Goal: Contribute content: Contribute content

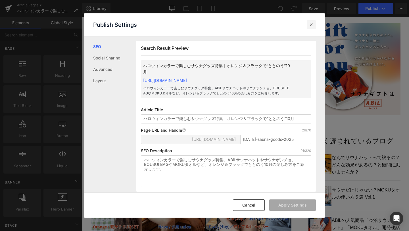
click at [311, 26] on icon at bounding box center [311, 25] width 6 height 6
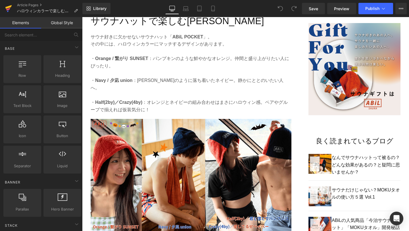
click at [8, 10] on icon at bounding box center [8, 9] width 4 height 3
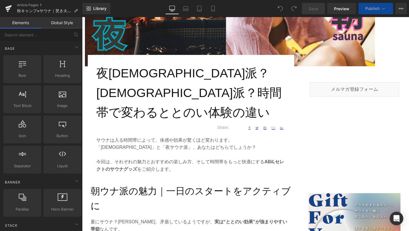
scroll to position [187, 0]
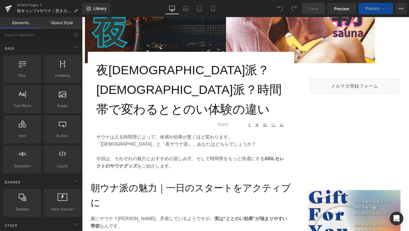
click at [213, 87] on h1 "夜サウナ派？朝ウナ派？時間帯で変わるととのい体験の違い" at bounding box center [190, 89] width 189 height 59
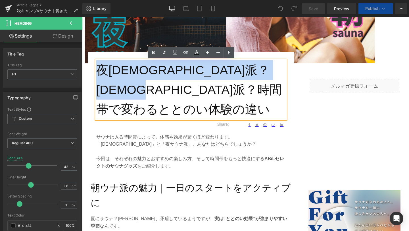
drag, startPoint x: 244, startPoint y: 90, endPoint x: 99, endPoint y: 75, distance: 145.3
click at [99, 75] on h1 "夜サウナ派？朝ウナ派？時間帯で変わるととのい体験の違い" at bounding box center [190, 89] width 189 height 59
paste div
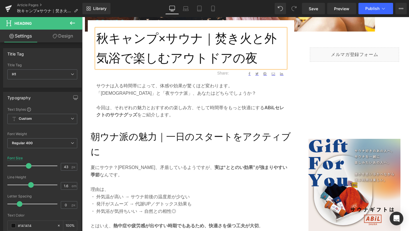
scroll to position [218, 0]
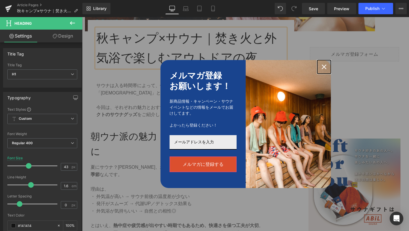
click at [325, 66] on icon "close icon" at bounding box center [324, 66] width 5 height 5
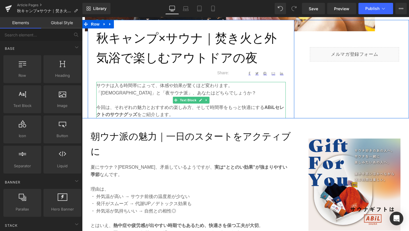
click at [224, 107] on p "今回は、それぞれの魅力とおすすめの楽しみ方、そして時間帯をもっと快適にする ABiLセレクトのサウナグッズ をご紹介します。" at bounding box center [190, 111] width 189 height 14
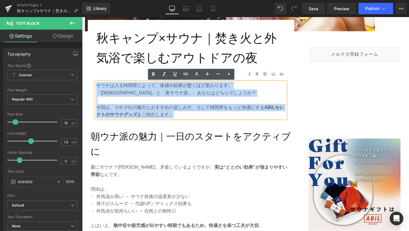
drag, startPoint x: 176, startPoint y: 117, endPoint x: 98, endPoint y: 83, distance: 85.0
click at [98, 83] on div "サウナは入る時間帯によって、体感や効果が驚くほど変わります。 「朝ウナ派」と「夜サウナ派」、あなたはどちらでしょうか？ 今回は、それぞれの魅力とおすすめの楽し…" at bounding box center [190, 100] width 189 height 36
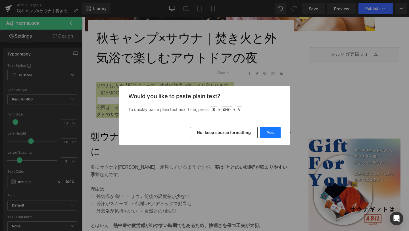
click at [271, 135] on button "Yes" at bounding box center [270, 132] width 21 height 11
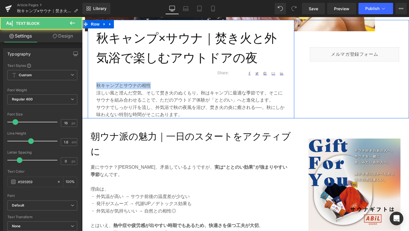
drag, startPoint x: 154, startPoint y: 86, endPoint x: 89, endPoint y: 86, distance: 65.3
click at [89, 86] on div "秋キャンプ×サウナ｜焚き火と外気浴で楽しむアウトドアの夜 Heading Text Block Share: Text Block Social Share …" at bounding box center [191, 73] width 206 height 90
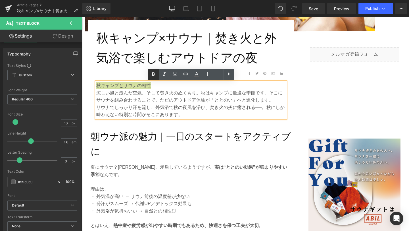
click at [151, 77] on icon at bounding box center [153, 74] width 7 height 7
click at [266, 93] on p "涼しい風と澄んだ空気、そして焚き火のぬくもり。秋はキャンプに最適な季節です。そこにサウナを組み合わせることで、ただのアウトドア体験が「ととのい」へと進化します。" at bounding box center [190, 96] width 189 height 14
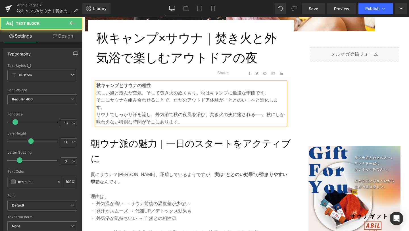
click at [270, 116] on p "サウナでしっかり汗を流し、外気浴で秋の夜風を浴び、焚き火の炎に癒される──。秋にしか味わえない特別な時間がそこにあります。" at bounding box center [190, 118] width 189 height 14
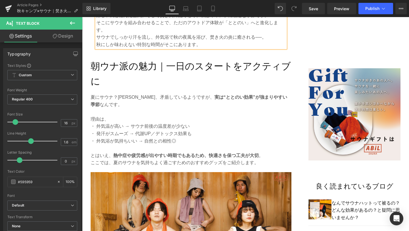
scroll to position [297, 0]
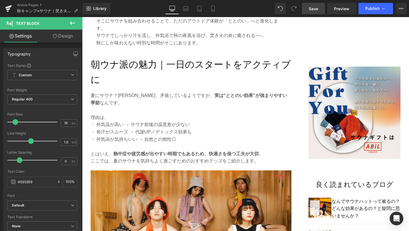
click at [310, 7] on span "Save" at bounding box center [313, 9] width 9 height 6
click at [98, 75] on h2 "朝ウナ派の魅力｜一日のスタートをアクティブに" at bounding box center [191, 72] width 201 height 30
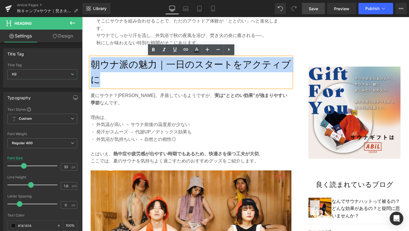
drag, startPoint x: 102, startPoint y: 80, endPoint x: 94, endPoint y: 68, distance: 14.0
click at [94, 68] on h2 "朝ウナ派の魅力｜一日のスタートをアクティブに" at bounding box center [191, 72] width 201 height 30
paste div
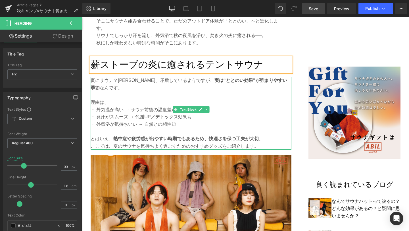
click at [156, 135] on p "とはいえ、 熱中症や疲労感が出やすい時期でもあるため、快適さを保つ工夫が大切 。" at bounding box center [191, 138] width 201 height 7
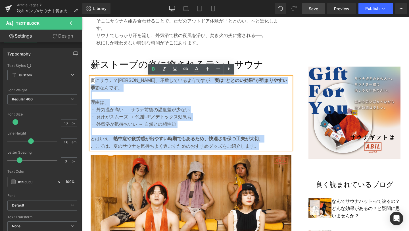
drag, startPoint x: 261, startPoint y: 141, endPoint x: 93, endPoint y: 80, distance: 179.0
click at [93, 80] on div "夏にサウナ？一見、矛盾しているようですが、 実は“ととのい効果”が強まりやすい季節 なんです。 理由は、 ・ 外気温が高い → サウナ前後の温度差が少ない ・…" at bounding box center [191, 113] width 201 height 73
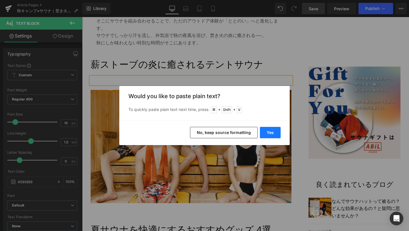
click at [267, 137] on button "Yes" at bounding box center [270, 132] width 21 height 11
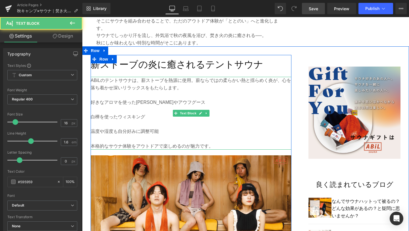
click at [92, 103] on p "好きなアロマを使ったロウリュやアウフグース" at bounding box center [191, 102] width 201 height 7
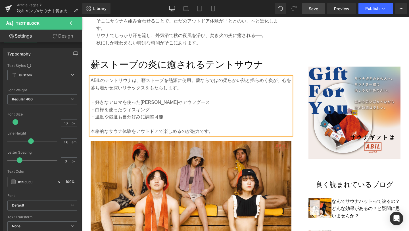
click at [313, 12] on link "Save" at bounding box center [313, 8] width 23 height 11
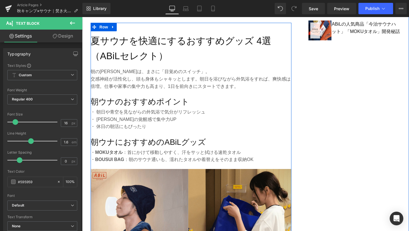
scroll to position [539, 0]
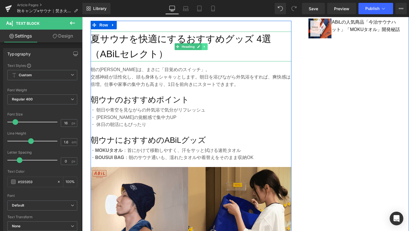
click at [205, 45] on icon at bounding box center [204, 46] width 3 height 3
click at [206, 46] on icon at bounding box center [207, 46] width 3 height 3
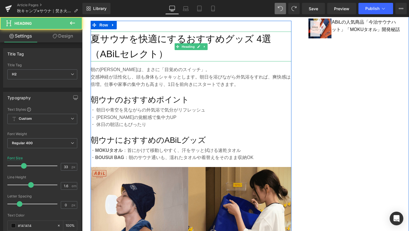
click at [183, 59] on h2 "夏サウナを快適にするおすすめグッズ 4選（ABiLセレクト）" at bounding box center [191, 47] width 201 height 30
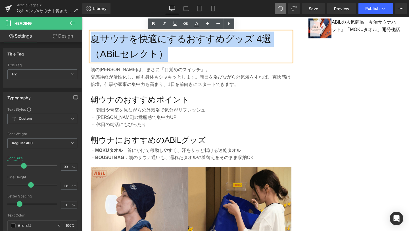
drag, startPoint x: 164, startPoint y: 55, endPoint x: 93, endPoint y: 36, distance: 73.1
click at [93, 36] on h2 "夏サウナを快適にするおすすめグッズ 4選（ABiLセレクト）" at bounding box center [191, 47] width 201 height 30
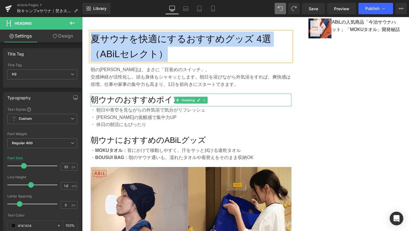
paste div
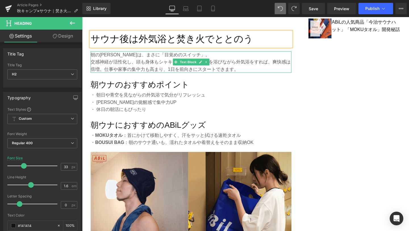
click at [160, 67] on p "交感神経が活性化し、頭も身体もシャキッとします。朝日を浴びながら外気浴をすれば、爽快感は倍増。仕事や家事の集中力も高まり、1日を前向きにスタートできます。" at bounding box center [191, 65] width 201 height 14
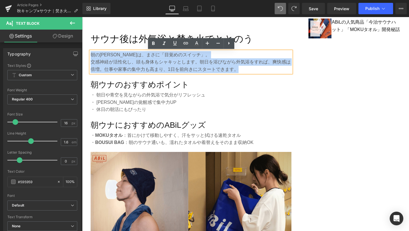
drag, startPoint x: 239, startPoint y: 71, endPoint x: 92, endPoint y: 54, distance: 147.2
click at [92, 54] on div "朝のサウナは、まさに「目覚めのスイッチ」。 交感神経が活性化し、頭も身体もシャキッとします。朝日を浴びながら外気浴をすれば、爽快感は倍増。仕事や家事の集中力も…" at bounding box center [191, 62] width 201 height 22
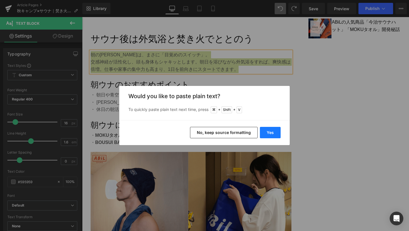
click at [267, 130] on button "Yes" at bounding box center [270, 132] width 21 height 11
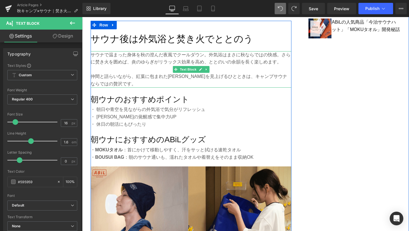
click at [283, 55] on p "サウナで温まった身体を秋の澄んだ夜風でクールダウン。外気浴はまさに秋ならではの快感。さらに焚き火を囲めば、炎のゆらぎがリラックス効果を高め、ととのいの余韻を長…" at bounding box center [191, 58] width 201 height 14
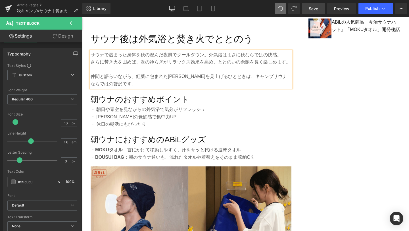
click at [310, 7] on span "Save" at bounding box center [313, 9] width 9 height 6
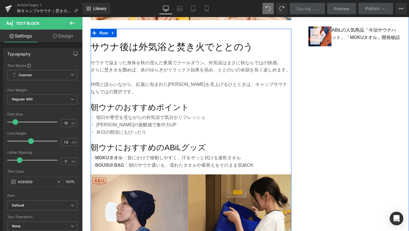
scroll to position [531, 0]
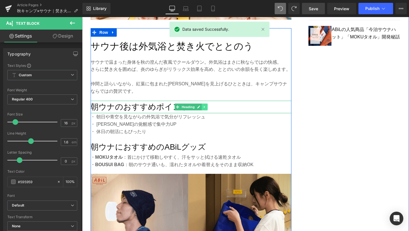
click at [205, 104] on link at bounding box center [205, 106] width 6 height 7
click at [206, 106] on link at bounding box center [207, 106] width 6 height 7
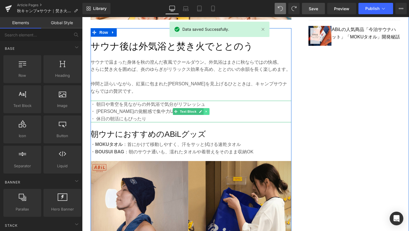
click at [206, 111] on icon at bounding box center [206, 111] width 1 height 2
click at [211, 112] on icon at bounding box center [209, 111] width 3 height 3
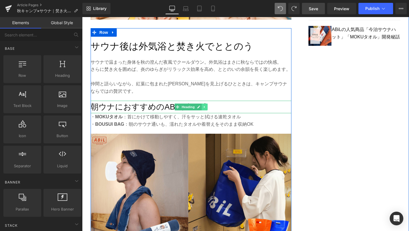
click at [205, 106] on icon at bounding box center [204, 106] width 3 height 3
click at [208, 106] on icon at bounding box center [207, 106] width 3 height 3
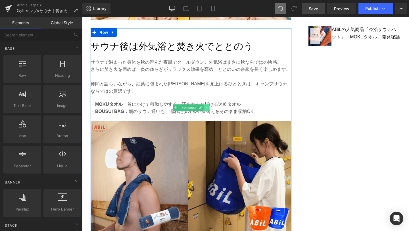
click at [208, 106] on icon at bounding box center [206, 107] width 3 height 3
click at [209, 107] on icon at bounding box center [209, 107] width 3 height 3
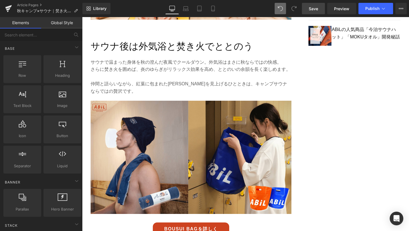
click at [316, 9] on span "Save" at bounding box center [313, 9] width 9 height 6
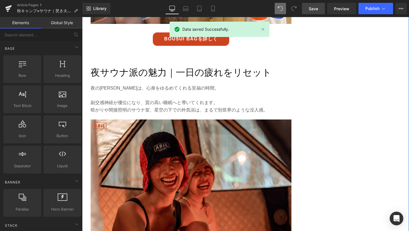
scroll to position [723, 0]
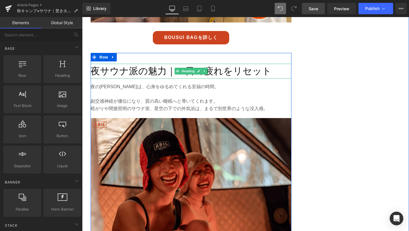
click at [150, 73] on h2 "夜サウナ派の魅力｜一日の疲れをリセット" at bounding box center [191, 71] width 201 height 15
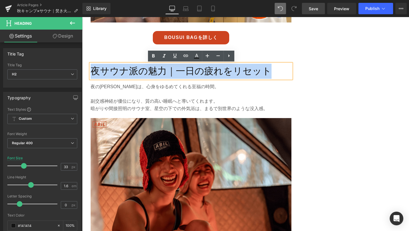
drag, startPoint x: 270, startPoint y: 72, endPoint x: 72, endPoint y: 57, distance: 198.5
paste div
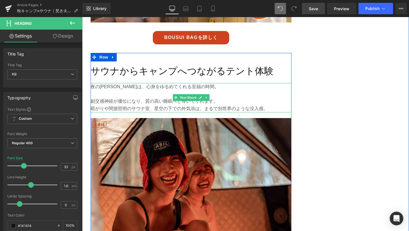
click at [162, 106] on p "暗がりや間接照明のサウナ室、星空の下での外気浴は、まるで別世界のような没入感。" at bounding box center [191, 108] width 201 height 7
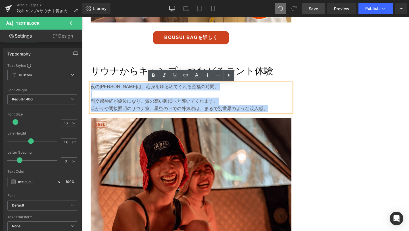
drag, startPoint x: 267, startPoint y: 111, endPoint x: 91, endPoint y: 87, distance: 178.0
click at [91, 87] on div "夜のサウナは、心身をゆるめてくれる至福の時間。 副交感神経が優位になり、質の高い睡眠へと導いてくれます。 暗がりや間接照明のサウナ室、星空の下での外気浴は、ま…" at bounding box center [191, 97] width 201 height 29
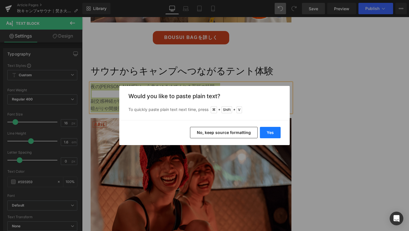
click at [268, 131] on button "Yes" at bounding box center [270, 132] width 21 height 11
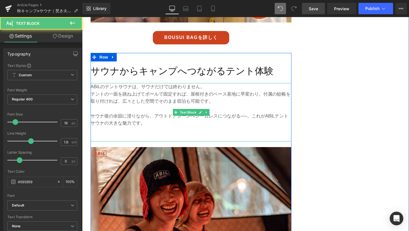
click at [263, 94] on p "テントの一面を跳ね上げてポールで固定すれば、屋根付きのベース基地に早変わり。付属の蚊帳を取り付ければ、広々とした空間でそのまま宿泊も可能です。" at bounding box center [191, 97] width 201 height 14
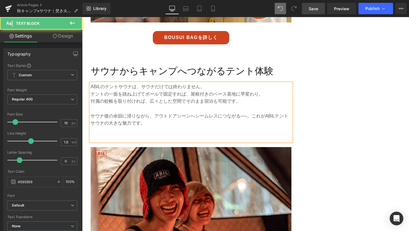
click at [254, 117] on p "サウナ後の余韻に浸りながら、アウトドアシーンへシームレスにつながる──。これがABiLテントサウナの大きな魅力です。" at bounding box center [191, 119] width 201 height 14
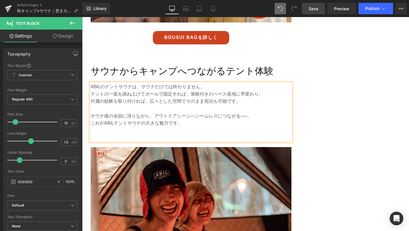
click at [246, 138] on p at bounding box center [191, 137] width 201 height 7
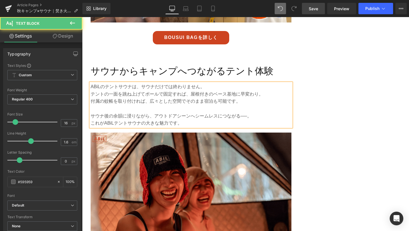
click at [145, 103] on p "付属の蚊帳を取り付ければ、広々とした空間でそのまま宿泊も可能です。" at bounding box center [191, 100] width 201 height 7
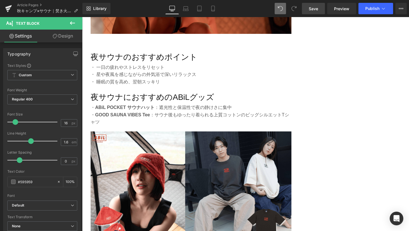
scroll to position [931, 0]
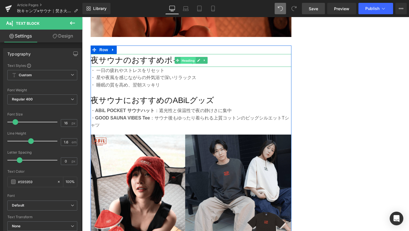
click at [190, 60] on span "Heading" at bounding box center [187, 60] width 15 height 7
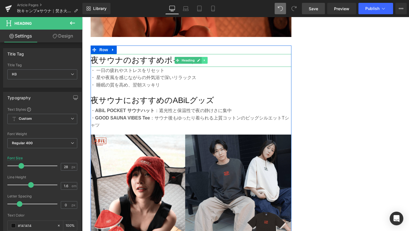
click at [205, 58] on link at bounding box center [205, 60] width 6 height 7
click at [208, 59] on icon at bounding box center [207, 60] width 3 height 3
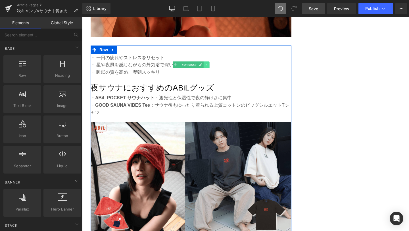
click at [207, 66] on icon at bounding box center [206, 64] width 3 height 3
click at [208, 66] on icon at bounding box center [209, 64] width 3 height 3
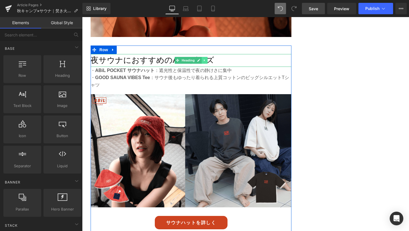
click at [205, 62] on link at bounding box center [205, 60] width 6 height 7
click at [207, 62] on link at bounding box center [207, 60] width 6 height 7
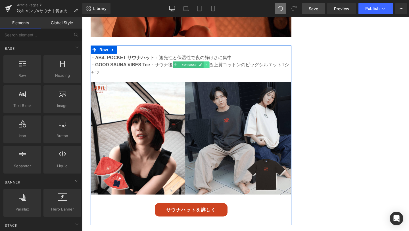
click at [209, 64] on link at bounding box center [206, 64] width 6 height 7
click at [209, 64] on icon at bounding box center [209, 64] width 3 height 3
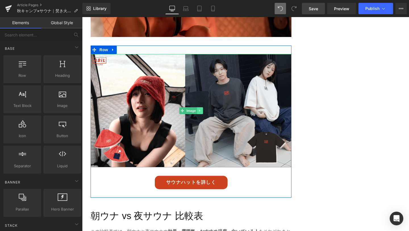
click at [202, 108] on link at bounding box center [200, 110] width 6 height 7
click at [202, 109] on icon at bounding box center [202, 110] width 3 height 3
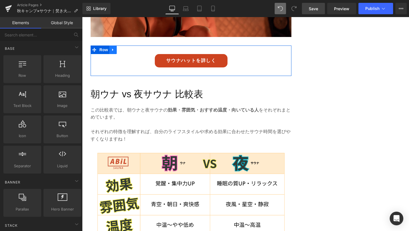
click at [115, 50] on icon at bounding box center [113, 49] width 4 height 4
click at [130, 53] on link at bounding box center [127, 49] width 7 height 9
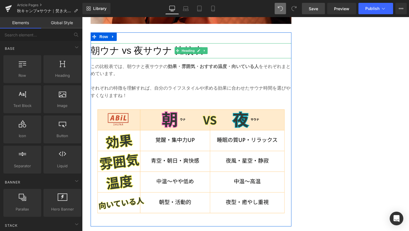
scroll to position [948, 0]
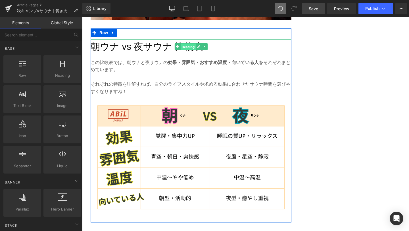
click at [189, 47] on span "Heading" at bounding box center [187, 46] width 15 height 7
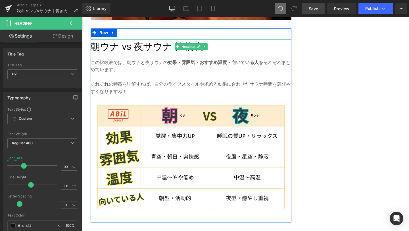
click at [147, 47] on h2 "朝ウナ vs 夜サウナ 比較表" at bounding box center [191, 46] width 201 height 15
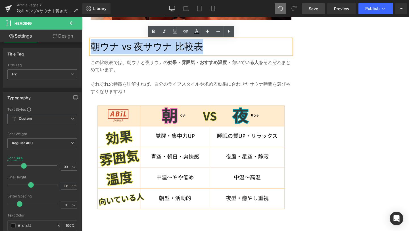
drag, startPoint x: 208, startPoint y: 47, endPoint x: 92, endPoint y: 47, distance: 115.9
click at [92, 47] on h2 "朝ウナ vs 夜サウナ 比較表" at bounding box center [191, 46] width 201 height 15
paste div
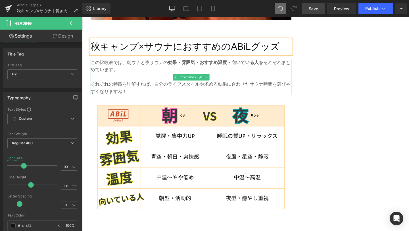
click at [176, 87] on p "それぞれの特徴を理解すれば、自分のライフスタイルや求める効果に合わせたサウナ時間を選びやすくなりますね！" at bounding box center [191, 87] width 201 height 14
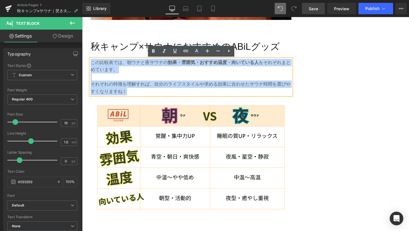
drag, startPoint x: 133, startPoint y: 91, endPoint x: 92, endPoint y: 60, distance: 51.5
click at [92, 60] on div "この比較表では、朝ウナと夜サウナの 効果・雰囲気・おすすめ温度・向いている人 をそれぞれまとめています。 それぞれの特徴を理解すれば、自分のライフスタイルや求…" at bounding box center [191, 77] width 201 height 36
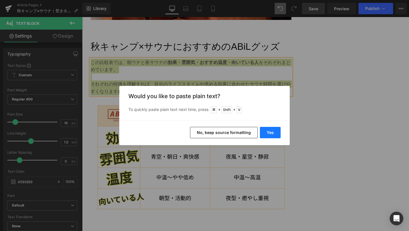
click at [270, 131] on button "Yes" at bounding box center [270, 132] width 21 height 11
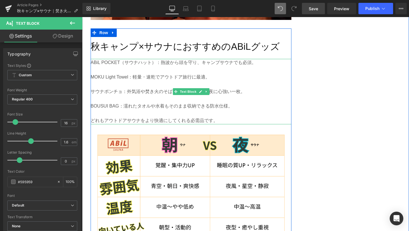
click at [139, 69] on p at bounding box center [191, 69] width 201 height 7
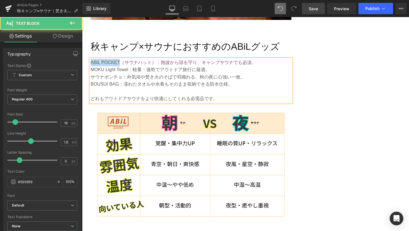
drag, startPoint x: 91, startPoint y: 62, endPoint x: 120, endPoint y: 62, distance: 28.7
click at [120, 62] on p "ABiL POCKET（サウナハット）：熱波から頭を守り、キャンプサウナでも必須。" at bounding box center [191, 62] width 201 height 7
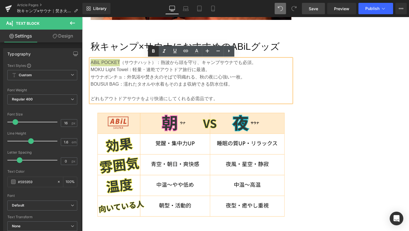
click at [153, 53] on icon at bounding box center [153, 51] width 7 height 7
drag, startPoint x: 92, startPoint y: 71, endPoint x: 129, endPoint y: 71, distance: 37.5
click at [129, 71] on p "MOKU Light Towel：軽量・速乾でアウトドア旅行に最適。" at bounding box center [191, 69] width 201 height 7
click at [152, 53] on icon at bounding box center [153, 51] width 7 height 7
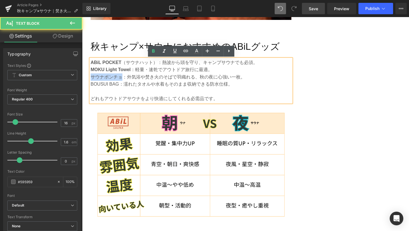
drag, startPoint x: 91, startPoint y: 78, endPoint x: 123, endPoint y: 78, distance: 31.5
click at [123, 78] on p "サウナポンチョ：外気浴や焚き火のそばで羽織れる、秋の夜に心強い一枚。" at bounding box center [191, 76] width 201 height 7
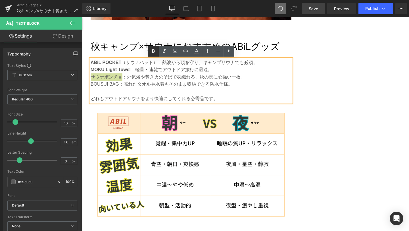
click at [153, 49] on icon at bounding box center [153, 51] width 7 height 7
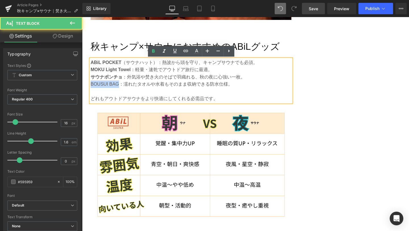
drag, startPoint x: 91, startPoint y: 84, endPoint x: 120, endPoint y: 84, distance: 29.0
click at [120, 84] on p "BOUSUI BAG：濡れたタオルや水着もそのまま収納できる防水仕様。" at bounding box center [191, 83] width 201 height 7
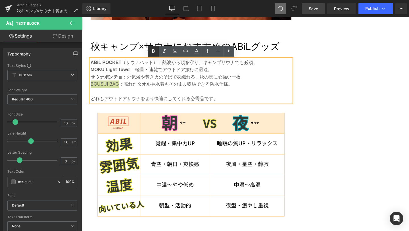
click at [154, 51] on icon at bounding box center [153, 51] width 7 height 7
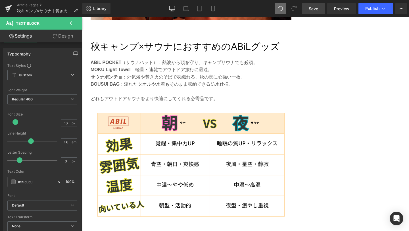
click at [309, 11] on link "Save" at bounding box center [313, 8] width 23 height 11
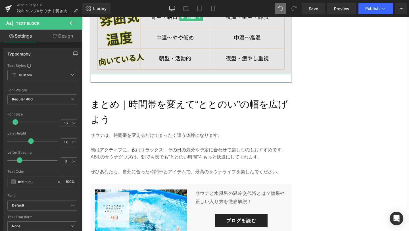
scroll to position [1099, 0]
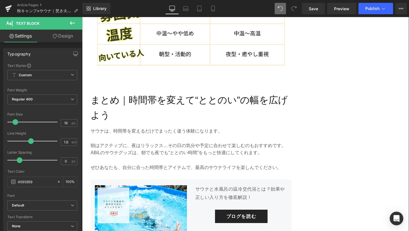
click at [135, 112] on h2 "まとめ｜時間帯を変えて“ととのい”の幅を広げよう" at bounding box center [191, 108] width 201 height 30
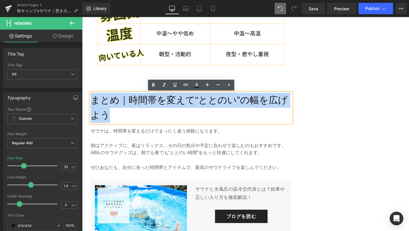
drag, startPoint x: 111, startPoint y: 115, endPoint x: 93, endPoint y: 100, distance: 23.4
click at [93, 100] on h2 "まとめ｜時間帯を変えて“ととのい”の幅を広げよう" at bounding box center [191, 108] width 201 height 30
paste div
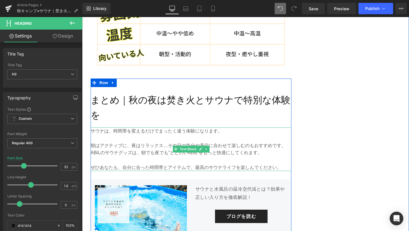
click at [136, 147] on p "朝はアクティブに、夜はリラックス…その日の気分や予定に合わせて楽しむのもおすすめです。" at bounding box center [191, 145] width 201 height 7
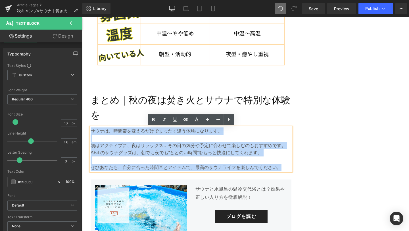
drag, startPoint x: 280, startPoint y: 167, endPoint x: 74, endPoint y: 125, distance: 210.2
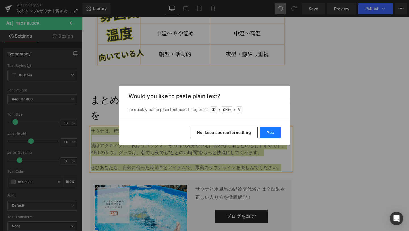
click at [273, 134] on button "Yes" at bounding box center [270, 132] width 21 height 11
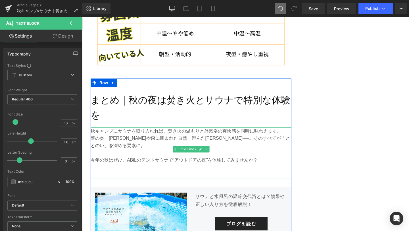
click at [225, 171] on p at bounding box center [191, 174] width 201 height 7
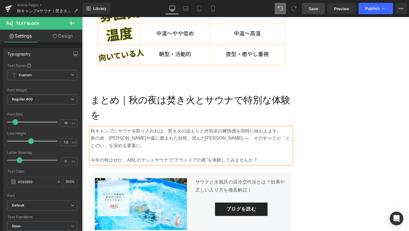
click at [312, 12] on link "Save" at bounding box center [313, 8] width 23 height 11
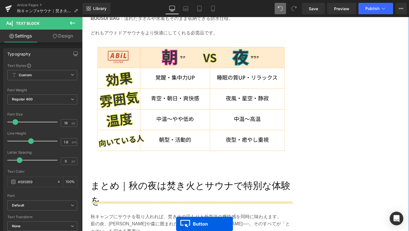
scroll to position [1037, 0]
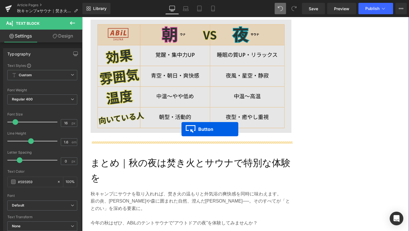
drag, startPoint x: 181, startPoint y: 73, endPoint x: 181, endPoint y: 129, distance: 56.2
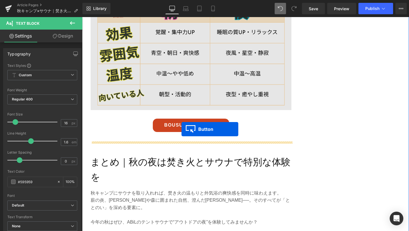
scroll to position [1014, 0]
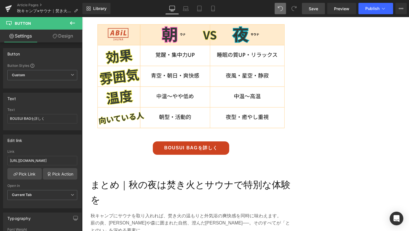
click at [320, 12] on link "Save" at bounding box center [313, 8] width 23 height 11
click at [402, 7] on icon at bounding box center [401, 8] width 5 height 5
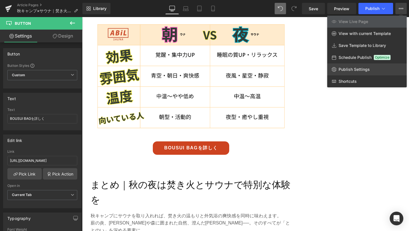
click at [356, 68] on span "Publish Settings" at bounding box center [354, 69] width 31 height 5
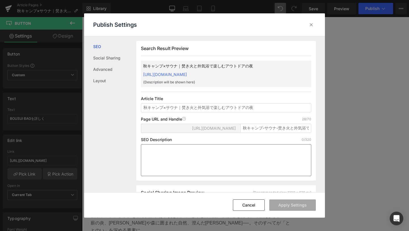
scroll to position [0, 0]
click at [162, 156] on textarea at bounding box center [226, 160] width 170 height 32
paste textarea "秋キャンプで楽しむサウナ体験。焚き火と外気浴、薪ストーブのテントサウナでしか味わえない特別な夜を。ABiLおすすめグッズとともに秋アウトドアサウナの魅力をご紹…"
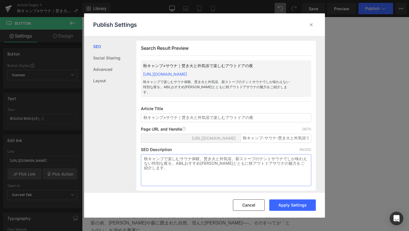
type textarea "秋キャンプで楽しむサウナ体験。焚き火と外気浴、薪ストーブのテントサウナでしか味わえない特別な夜を。ABiLおすすめグッズとともに秋アウトドアサウナの魅力をご紹…"
drag, startPoint x: 243, startPoint y: 139, endPoint x: 310, endPoint y: 142, distance: 67.9
click at [310, 142] on div "Search Result Preview 秋キャンプ×サウナ｜焚き火と外気浴で楽しむアウトドアの夜 https://abil-japan.myshopify…" at bounding box center [225, 116] width 179 height 150
paste input "autumn-camp-sauna"
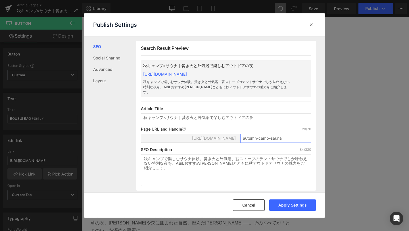
scroll to position [0, 0]
type input "autumn-camp-sauna"
click at [292, 206] on button "Apply Settings" at bounding box center [292, 204] width 47 height 11
click at [311, 20] on div at bounding box center [311, 24] width 9 height 9
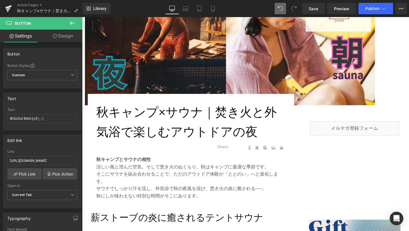
scroll to position [149, 0]
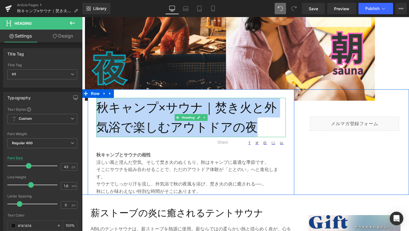
drag, startPoint x: 255, startPoint y: 126, endPoint x: 102, endPoint y: 104, distance: 154.7
click at [102, 104] on h1 "秋キャンプ×サウナ｜焚き火と外気浴で楽しむアウトドアの夜" at bounding box center [190, 117] width 189 height 39
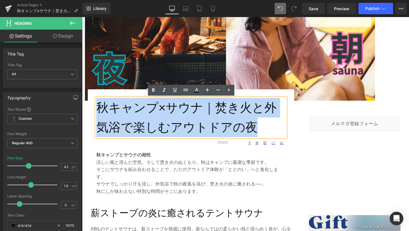
copy h1 "秋キャンプ×サウナ｜焚き火と外気浴で楽しむアウトドアの夜"
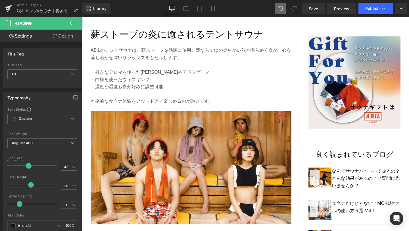
scroll to position [331, 0]
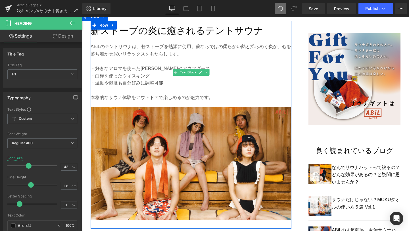
click at [176, 89] on p at bounding box center [191, 90] width 201 height 7
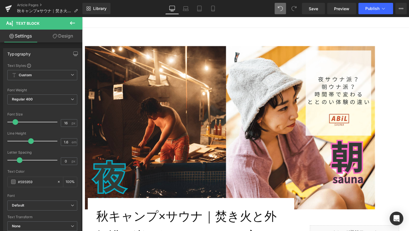
scroll to position [42, 0]
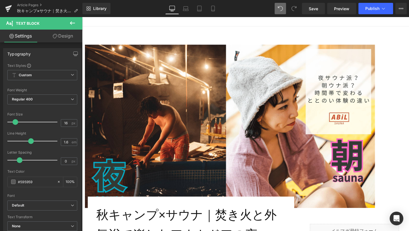
click at [156, 75] on img at bounding box center [230, 126] width 290 height 163
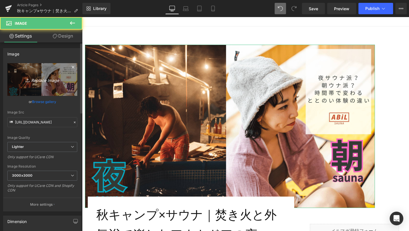
click at [36, 79] on icon "Replace Image" at bounding box center [42, 79] width 45 height 7
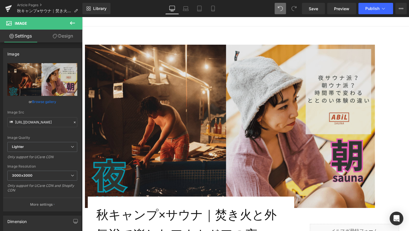
type input "C:\fakepath\1-min.png"
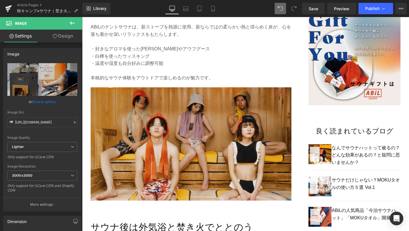
scroll to position [355, 0]
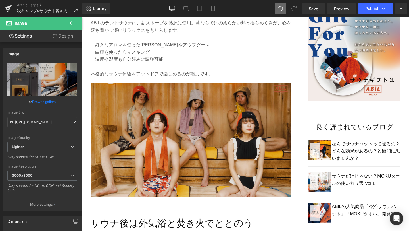
click at [222, 148] on img at bounding box center [191, 144] width 201 height 122
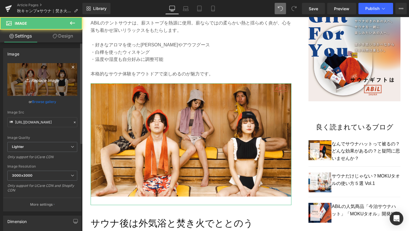
click at [30, 79] on icon "Replace Image" at bounding box center [42, 79] width 45 height 7
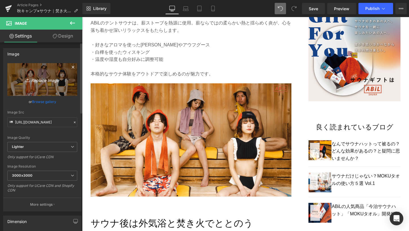
type input "C:\fakepath\2-min.png"
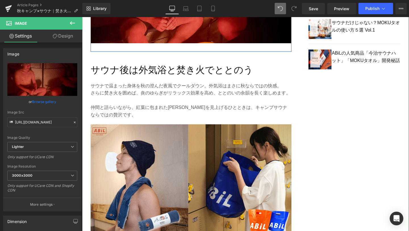
scroll to position [521, 0]
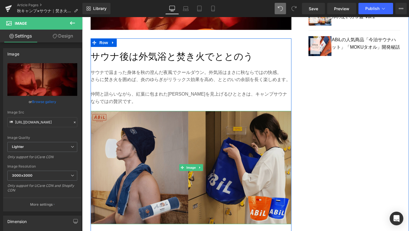
click at [260, 173] on img at bounding box center [191, 167] width 201 height 113
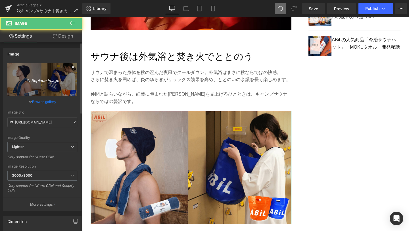
click at [54, 85] on link "Replace Image" at bounding box center [42, 79] width 70 height 33
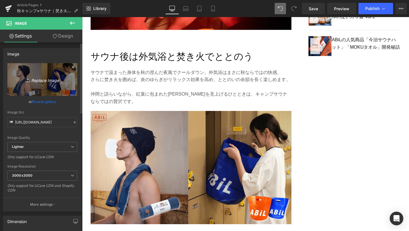
type input "C:\fakepath\3-min.png"
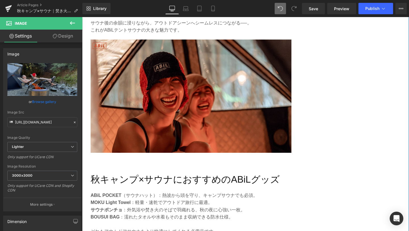
scroll to position [791, 0]
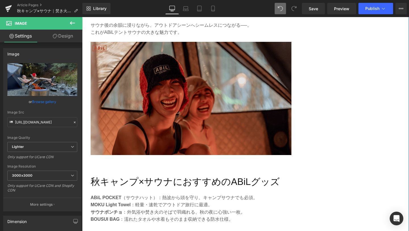
click at [240, 129] on img at bounding box center [191, 98] width 201 height 113
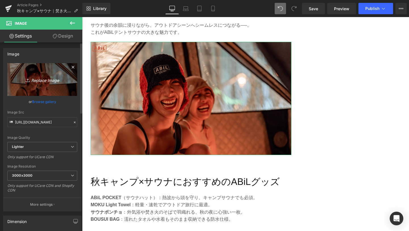
click at [51, 83] on link "Replace Image" at bounding box center [42, 79] width 70 height 33
type input "C:\fakepath\4-min.png"
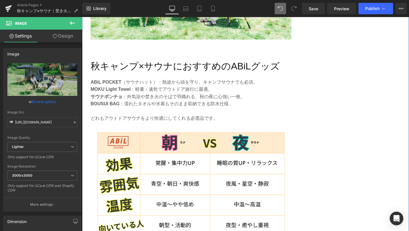
scroll to position [920, 0]
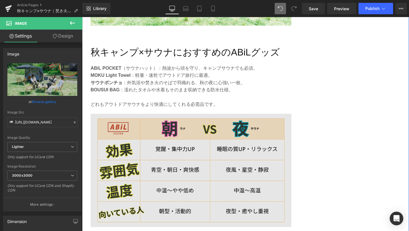
click at [254, 164] on img at bounding box center [191, 170] width 201 height 113
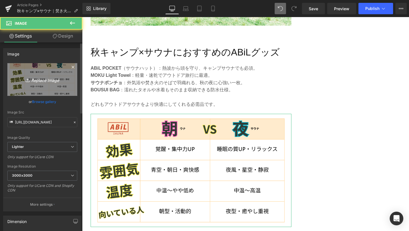
click at [48, 86] on link "Replace Image" at bounding box center [42, 79] width 70 height 33
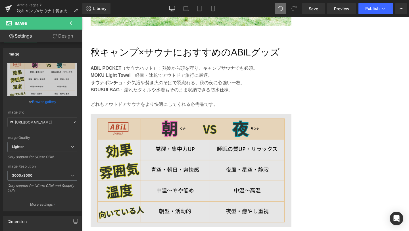
type input "C:\fakepath\5-min.png"
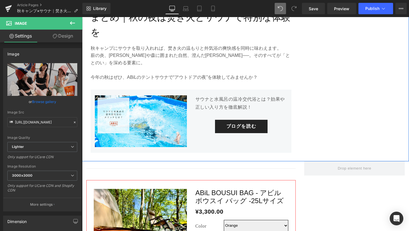
scroll to position [1190, 0]
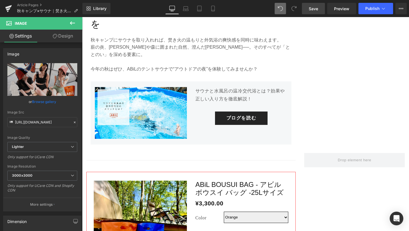
click at [320, 9] on link "Save" at bounding box center [313, 8] width 23 height 11
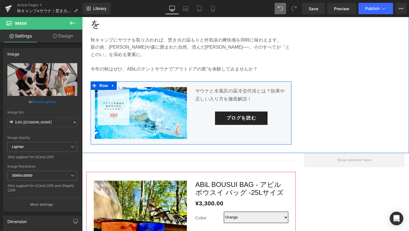
click at [206, 90] on p "サウナと水風呂の温冷交代浴とは？効果や正しい入り方を徹底解説！" at bounding box center [241, 95] width 92 height 16
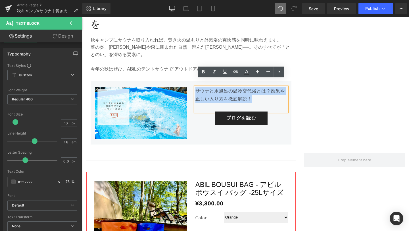
drag, startPoint x: 257, startPoint y: 95, endPoint x: 197, endPoint y: 82, distance: 61.5
click at [197, 87] on p "サウナと水風呂の温冷交代浴とは？効果や正しい入り方を徹底解説！" at bounding box center [241, 95] width 92 height 16
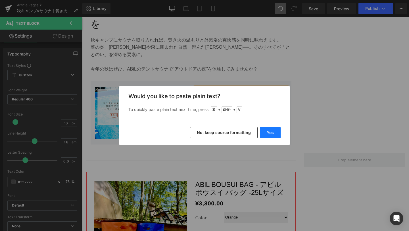
click at [266, 131] on button "Yes" at bounding box center [270, 132] width 21 height 11
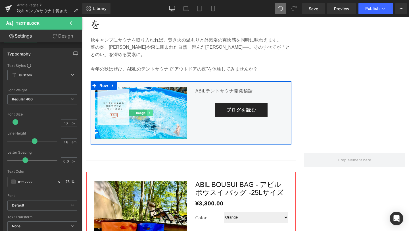
click at [151, 109] on link at bounding box center [150, 112] width 6 height 7
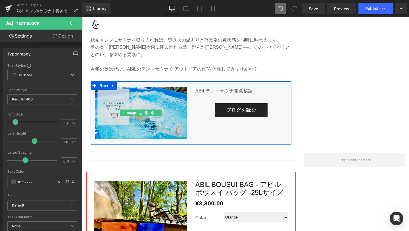
click at [150, 93] on img at bounding box center [141, 113] width 92 height 52
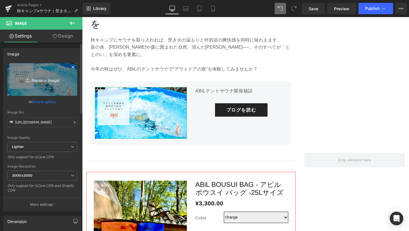
click at [39, 80] on icon "Replace Image" at bounding box center [42, 79] width 45 height 7
type input "C:\fakepath\1-min (2).png"
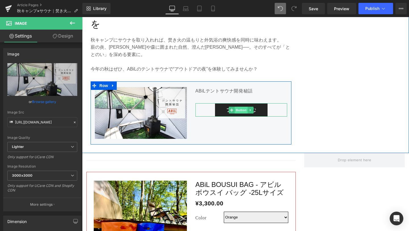
click at [239, 107] on span "Button" at bounding box center [241, 110] width 13 height 7
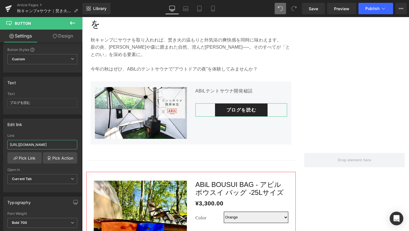
scroll to position [0, 8]
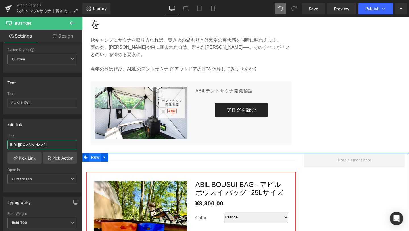
drag, startPoint x: 93, startPoint y: 161, endPoint x: 91, endPoint y: 149, distance: 12.4
paste input "4"
type input "https://abil.shop/blogs/ahil-blog/article-094"
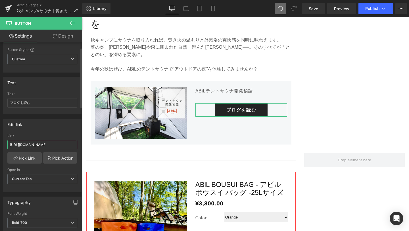
scroll to position [0, 0]
drag, startPoint x: 73, startPoint y: 144, endPoint x: 0, endPoint y: 142, distance: 72.7
click at [0, 142] on div "Edit link https://abil.shop/blogs/ahil-blog/article-090 Link https://abil.shop/…" at bounding box center [42, 153] width 85 height 78
paste input "https://abil.shop/blogs/ahil-blog/article-094"
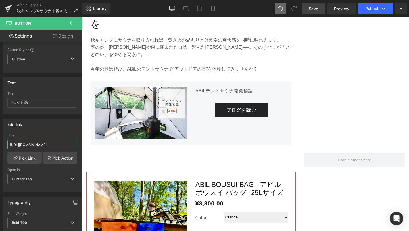
type input "https://abil.shop/blogs/ahil-blog/article-094"
click at [314, 11] on span "Save" at bounding box center [313, 9] width 9 height 6
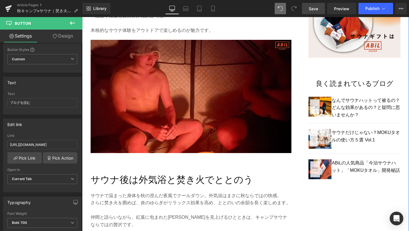
scroll to position [399, 0]
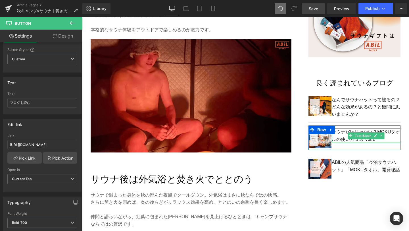
click at [347, 139] on p "サウナだけじゃない？MOKUタオルの使い方５選 Vol.1" at bounding box center [366, 135] width 69 height 14
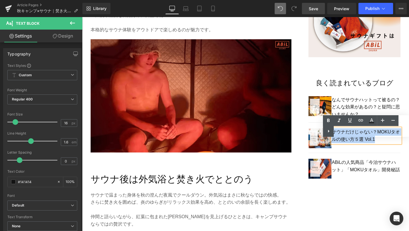
drag, startPoint x: 379, startPoint y: 139, endPoint x: 332, endPoint y: 129, distance: 48.1
click at [332, 129] on p "サウナだけじゃない？MOKUタオルの使い方５選 Vol.1" at bounding box center [366, 135] width 69 height 14
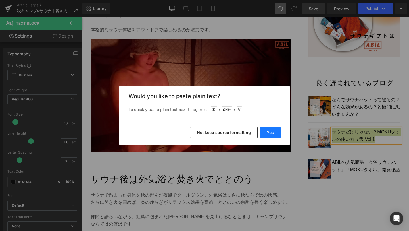
click at [275, 134] on button "Yes" at bounding box center [270, 132] width 21 height 11
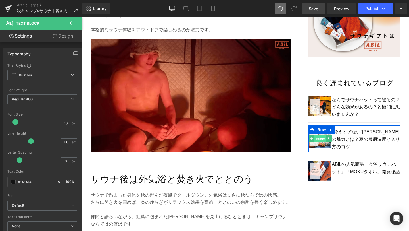
click at [321, 137] on span "Image" at bounding box center [320, 138] width 12 height 7
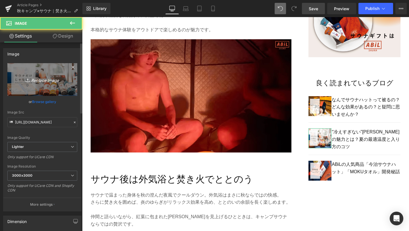
click at [53, 79] on icon "Replace Image" at bounding box center [42, 79] width 45 height 7
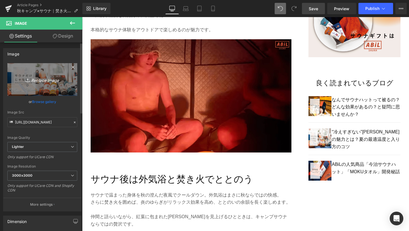
type input "C:\fakepath\1-min (3).png"
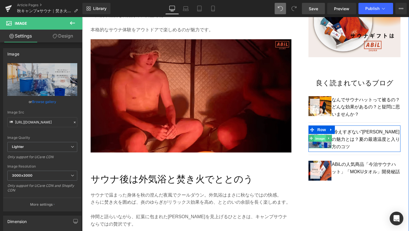
click at [319, 138] on span "Image" at bounding box center [320, 138] width 12 height 7
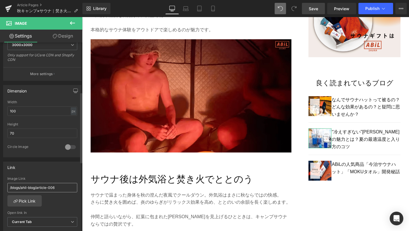
scroll to position [132, 0]
drag, startPoint x: 65, startPoint y: 183, endPoint x: 1, endPoint y: 183, distance: 63.9
click at [1, 183] on div "Link /blogs/ahil-blog/article-006 Image Link /blogs/ahil-blog/article-006 Pick …" at bounding box center [42, 194] width 85 height 78
paste input "https://abil.shop/blogs/ahil-blog/waterbath-summer-sauna"
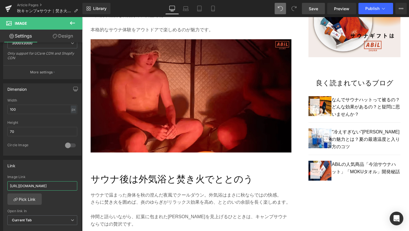
type input "https://abil.shop/blogs/ahil-blog/waterbath-summer-sauna"
drag, startPoint x: 316, startPoint y: 12, endPoint x: 226, endPoint y: 115, distance: 137.1
click at [316, 12] on link "Save" at bounding box center [313, 8] width 23 height 11
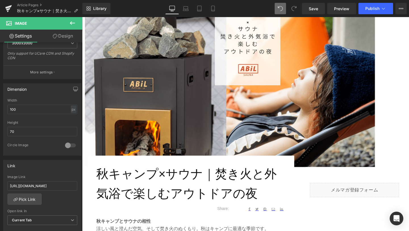
scroll to position [76, 0]
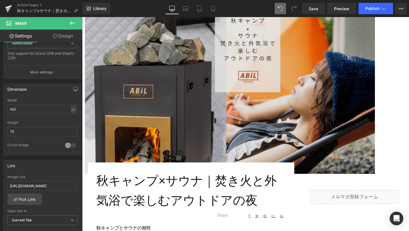
click at [140, 86] on img at bounding box center [230, 92] width 290 height 163
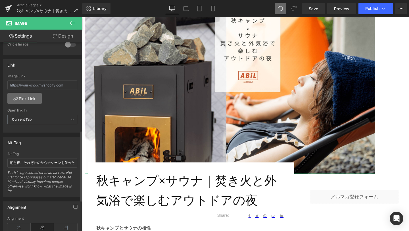
scroll to position [234, 0]
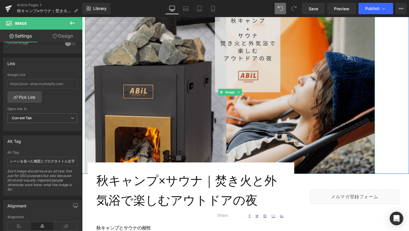
drag, startPoint x: 92, startPoint y: 178, endPoint x: 90, endPoint y: 161, distance: 16.6
type input "薪ストーブの炎と外気浴を組み合わせた秋キャンプサウナの様子とタイトル文字"
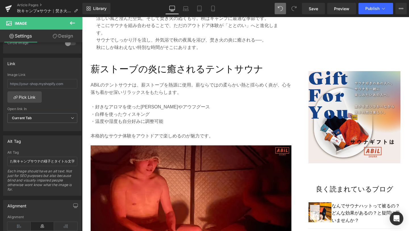
scroll to position [295, 0]
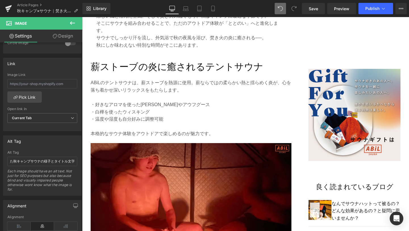
click at [158, 185] on img at bounding box center [191, 204] width 201 height 122
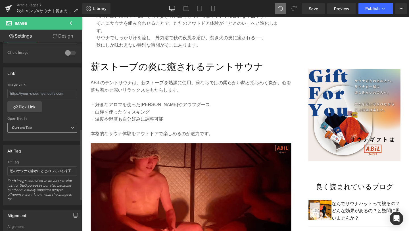
scroll to position [229, 0]
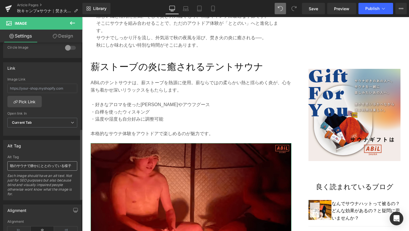
drag, startPoint x: 10, startPoint y: 167, endPoint x: 72, endPoint y: 166, distance: 62.8
click at [72, 166] on input "朝のサウナで静かにととのっている様子" at bounding box center [42, 165] width 70 height 9
type input "薪ストーブの炎を見ながらテントサウナを楽しむ様子"
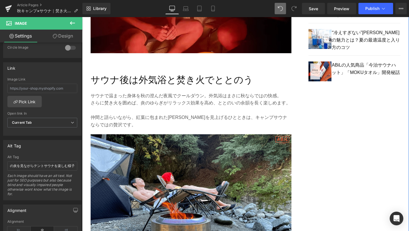
scroll to position [522, 0]
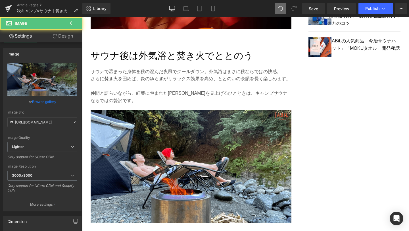
click at [128, 179] on img at bounding box center [191, 166] width 201 height 113
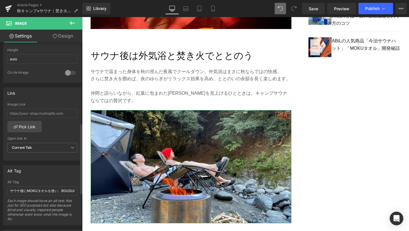
scroll to position [215, 0]
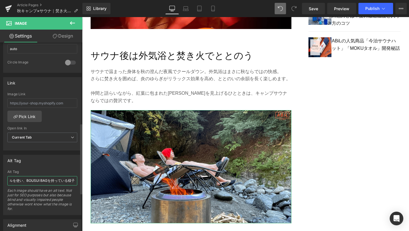
drag, startPoint x: 11, startPoint y: 181, endPoint x: 76, endPoint y: 179, distance: 64.8
click at [76, 179] on div "サウナ後にMOKUタオルを使い、BOUSUI BAGを持っている様子 Alt Tag サウナ後にMOKUタオルを使い、BOUSUI BAGを持っている様子 E…" at bounding box center [42, 192] width 78 height 45
type input "外気浴をしながら焚き火を囲んでリラックスする人々の様子"
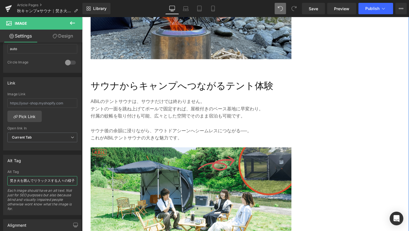
scroll to position [727, 0]
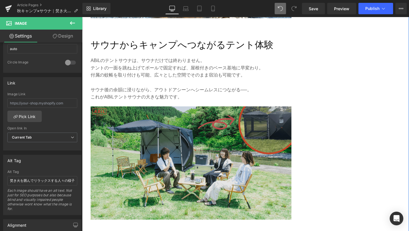
click at [117, 183] on img at bounding box center [191, 162] width 201 height 113
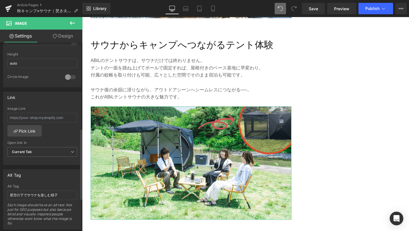
scroll to position [248, 0]
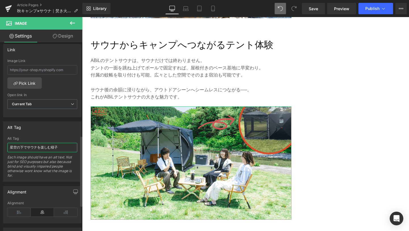
drag, startPoint x: 10, startPoint y: 148, endPoint x: 68, endPoint y: 148, distance: 57.9
click at [68, 148] on input "星空の下でサウナを楽しむ様子" at bounding box center [42, 147] width 70 height 9
paste input "跳ね上げたテントでBBQを楽しみ、蚊帳をつけて宿泊できる"
type input "跳ね上げたテントでBBQを楽しみ、蚊帳をつけて宿泊できる様子"
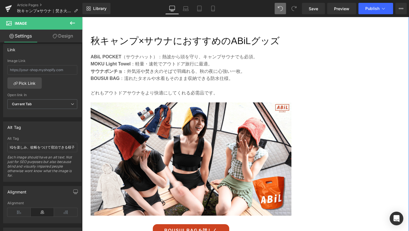
scroll to position [934, 0]
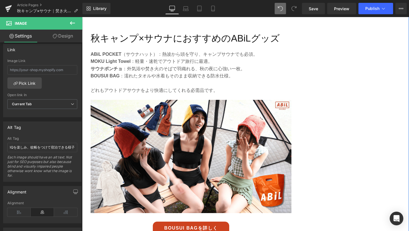
click at [141, 160] on img at bounding box center [191, 156] width 201 height 113
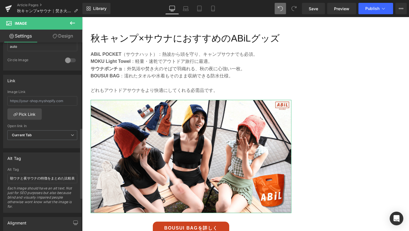
scroll to position [228, 0]
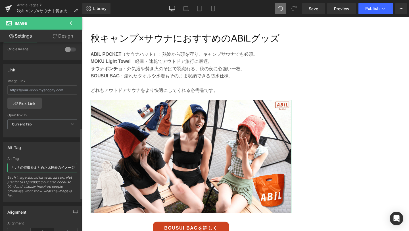
drag, startPoint x: 11, startPoint y: 166, endPoint x: 76, endPoint y: 165, distance: 65.1
click at [76, 165] on div "朝ウナと夜サウナの特徴をまとめた比較表のイメージ Alt Tag 朝ウナと夜サウナの特徴をまとめた比較表のイメージ Each image should hav…" at bounding box center [42, 178] width 78 height 45
type input "サウナハットやMOKUタオルなどのサウナグッズを身につけてサウナを楽しむ人の様子"
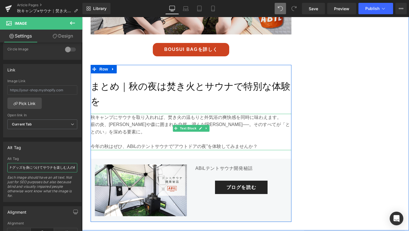
scroll to position [1122, 0]
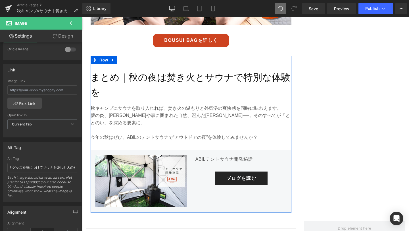
click at [145, 174] on div "Image" at bounding box center [141, 181] width 92 height 52
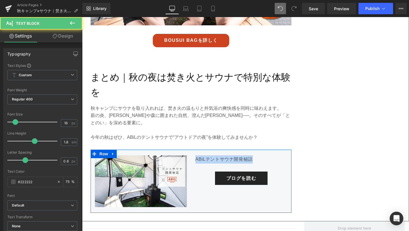
drag, startPoint x: 256, startPoint y: 151, endPoint x: 194, endPoint y: 149, distance: 61.9
click at [194, 155] on div "ABiLテントサウナ開発秘話 Text Block ブログを読む Button" at bounding box center [241, 170] width 101 height 30
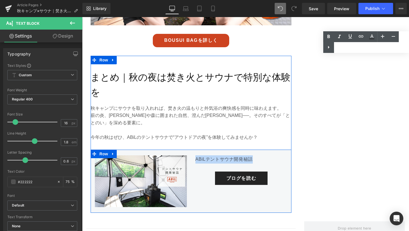
copy p "ABiLテントサウナ開発秘話"
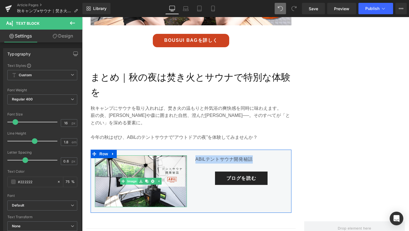
click at [133, 178] on link "Image" at bounding box center [129, 181] width 18 height 7
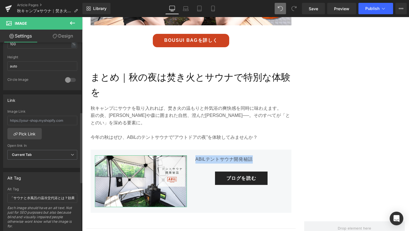
scroll to position [198, 0]
drag, startPoint x: 68, startPoint y: 197, endPoint x: 0, endPoint y: 194, distance: 67.7
click at [0, 194] on div "Alt Tag 「サウナと水風呂の温冷交代浴とは？効果や正しい入り方を徹底解説！」ブログへリンクする画像 Alt Tag 「サウナと水風呂の温冷交代浴とは？効…" at bounding box center [42, 199] width 85 height 64
drag, startPoint x: 64, startPoint y: 200, endPoint x: 58, endPoint y: 199, distance: 6.0
click at [58, 199] on input "効果や正しい入り方を徹底解説！」ブログへリンクする画像" at bounding box center [42, 197] width 70 height 9
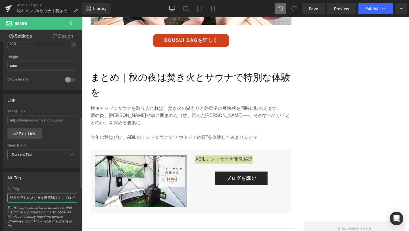
click at [64, 198] on input "効果や正しい入り方を徹底解説！」ブログへリンクする画像" at bounding box center [42, 197] width 70 height 9
drag, startPoint x: 64, startPoint y: 198, endPoint x: 2, endPoint y: 199, distance: 61.6
click at [2, 199] on div "Alt Tag 「サウナと水風呂の温冷交代浴とは？効果や正しい入り方を徹底解説！」ブログへリンクする画像 Alt Tag 効果や正しい入り方を徹底解説！」ブロ…" at bounding box center [42, 199] width 85 height 64
type input "「ABiLテントサウナ開発秘話」ブログへリンクする画像"
click at [318, 11] on span "Save" at bounding box center [313, 9] width 9 height 6
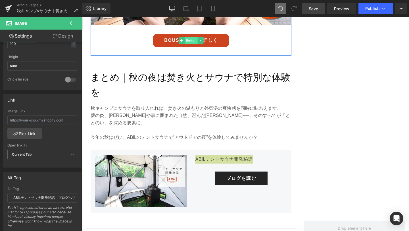
click at [192, 40] on span "Button" at bounding box center [191, 40] width 13 height 7
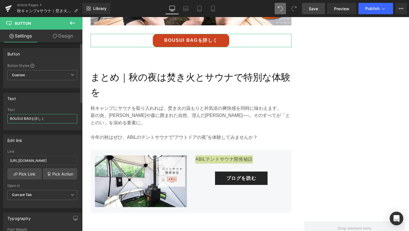
drag, startPoint x: 31, startPoint y: 120, endPoint x: 6, endPoint y: 120, distance: 24.7
click at [6, 120] on div "BOUSUI BAGを詳しく Text BOUSUI BAGを詳しく" at bounding box center [42, 119] width 78 height 22
type input "ABiLグッズ を詳しく"
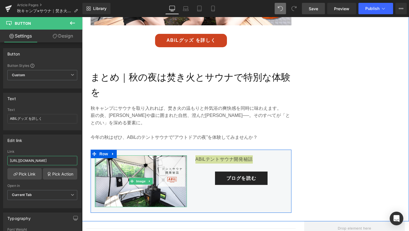
drag, startPoint x: 91, startPoint y: 178, endPoint x: 93, endPoint y: 157, distance: 21.1
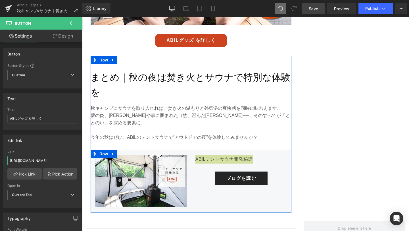
paste input "https://abil.shop/collections/abil-pocket"
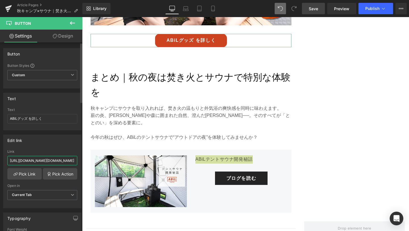
scroll to position [0, 0]
drag, startPoint x: 72, startPoint y: 162, endPoint x: 6, endPoint y: 156, distance: 66.7
click at [6, 156] on div "https://abil.shop/products/abil-bousui-bag Link https://abil.shop/collections/a…" at bounding box center [42, 178] width 78 height 58
drag, startPoint x: 72, startPoint y: 160, endPoint x: 5, endPoint y: 159, distance: 66.8
click at [5, 159] on div "https://abil.shop/products/abil-bousui-bag Link ps://abil.shop/products/abil-bo…" at bounding box center [42, 178] width 78 height 58
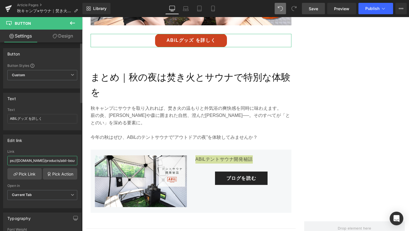
type input "g"
drag, startPoint x: 15, startPoint y: 162, endPoint x: 8, endPoint y: 162, distance: 7.4
click at [8, 162] on input "g" at bounding box center [42, 160] width 70 height 9
paste input "https://abil.shop/collections/abil-pocket"
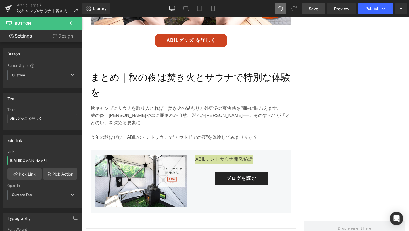
type input "https://abil.shop/collections/abil-pocket"
click at [313, 11] on span "Save" at bounding box center [313, 9] width 9 height 6
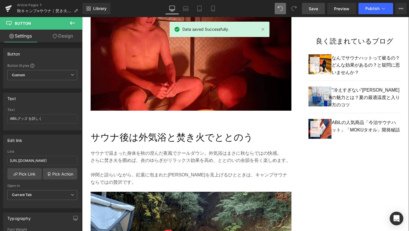
scroll to position [450, 0]
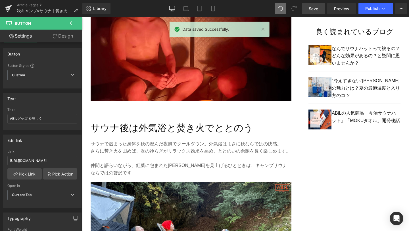
click at [322, 86] on div "Image" at bounding box center [319, 87] width 23 height 20
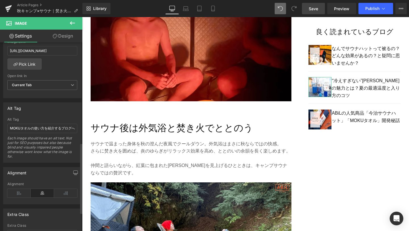
scroll to position [270, 0]
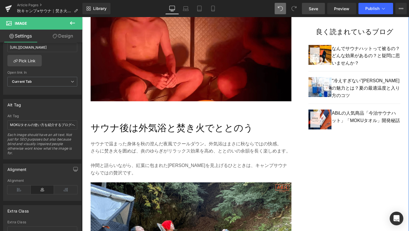
click at [396, 88] on p "“冷えすぎない”水風呂の魅力とは？夏の最適温度と入り方のコツ" at bounding box center [366, 88] width 69 height 22
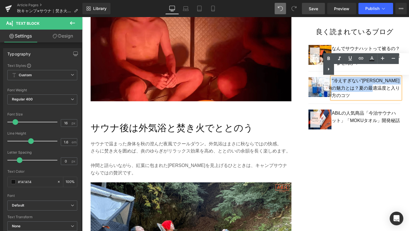
drag, startPoint x: 400, startPoint y: 89, endPoint x: 332, endPoint y: 80, distance: 68.1
click at [332, 80] on p "“冷えすぎない”水風呂の魅力とは？夏の最適温度と入り方のコツ" at bounding box center [366, 88] width 69 height 22
copy p "“冷えすぎない”水風呂の魅力とは？夏の最適温度と入り方のコツ"
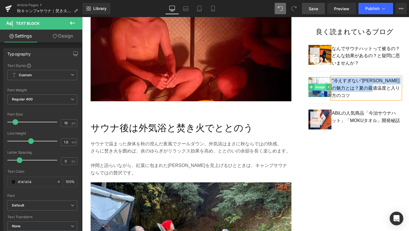
click at [318, 87] on span "Image" at bounding box center [320, 86] width 12 height 7
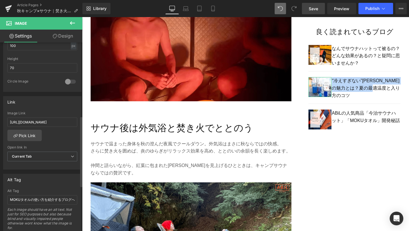
scroll to position [217, 0]
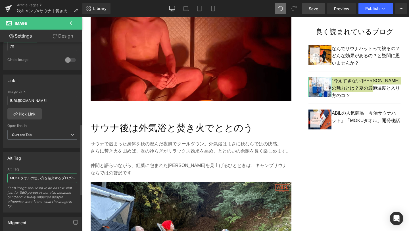
drag, startPoint x: 62, startPoint y: 178, endPoint x: 5, endPoint y: 175, distance: 56.8
click at [5, 175] on div "MOKUタオルの使い方を紹介するブログへのリンクバナー画像 Alt Tag MOKUタオルの使い方を紹介するブログへのリンクバナー画像 Each image …" at bounding box center [42, 189] width 78 height 45
type input "「“冷えすぎない”水風呂の魅力とは？夏の最適温度と入り方のコツ」ブログへのリンクバナー画像"
click at [308, 11] on link "Save" at bounding box center [313, 8] width 23 height 11
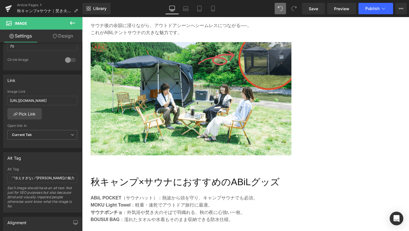
scroll to position [847, 0]
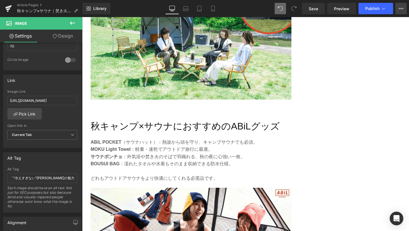
click at [403, 8] on button "View Live Page View with current Template Save Template to Library Schedule Pub…" at bounding box center [400, 8] width 11 height 11
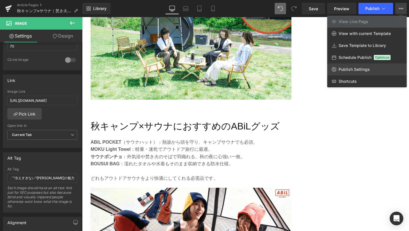
click at [371, 70] on link "Publish Settings" at bounding box center [367, 69] width 80 height 12
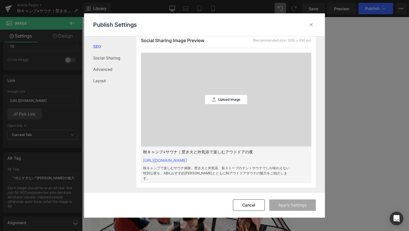
scroll to position [179, 0]
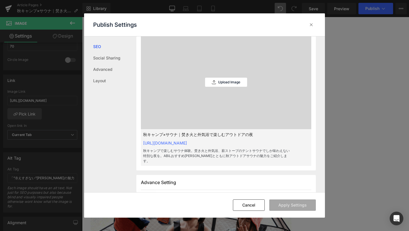
click at [235, 82] on div "Upload Image" at bounding box center [226, 82] width 42 height 94
click at [237, 80] on p "Upload Image" at bounding box center [229, 82] width 22 height 4
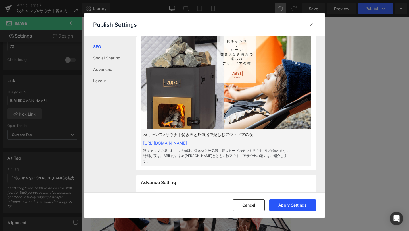
click at [288, 208] on button "Apply Settings" at bounding box center [292, 204] width 47 height 11
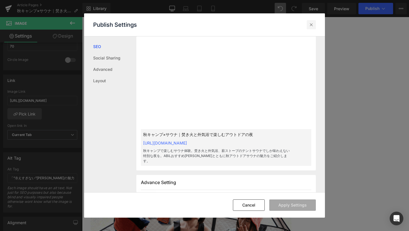
click at [312, 26] on icon at bounding box center [311, 25] width 6 height 6
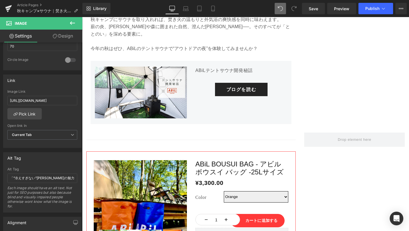
scroll to position [1220, 0]
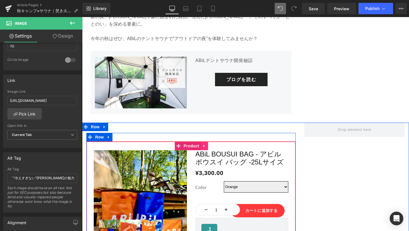
click at [205, 143] on icon at bounding box center [204, 145] width 4 height 4
click at [208, 144] on icon at bounding box center [208, 146] width 4 height 4
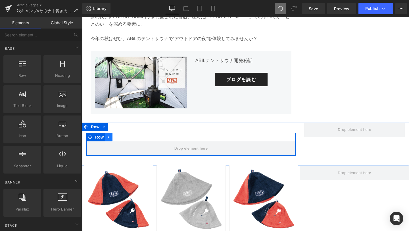
click at [109, 133] on link at bounding box center [108, 137] width 7 height 9
click at [124, 135] on icon at bounding box center [124, 137] width 4 height 4
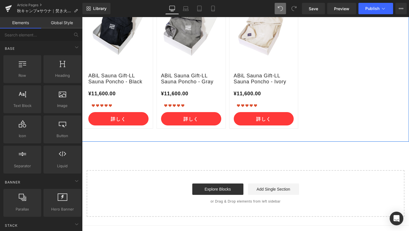
scroll to position [1846, 0]
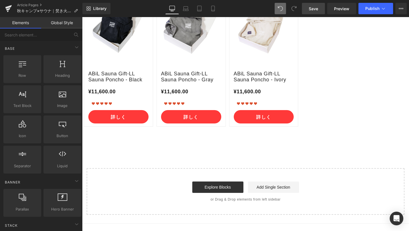
click at [316, 8] on span "Save" at bounding box center [313, 9] width 9 height 6
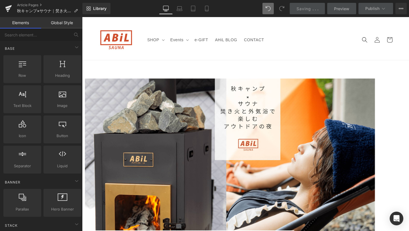
scroll to position [0, 0]
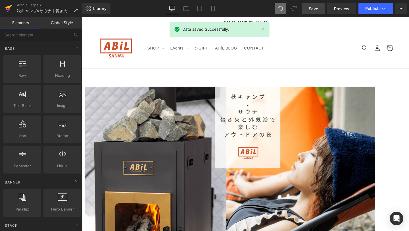
click at [9, 9] on icon at bounding box center [8, 9] width 4 height 3
